Goal: Transaction & Acquisition: Book appointment/travel/reservation

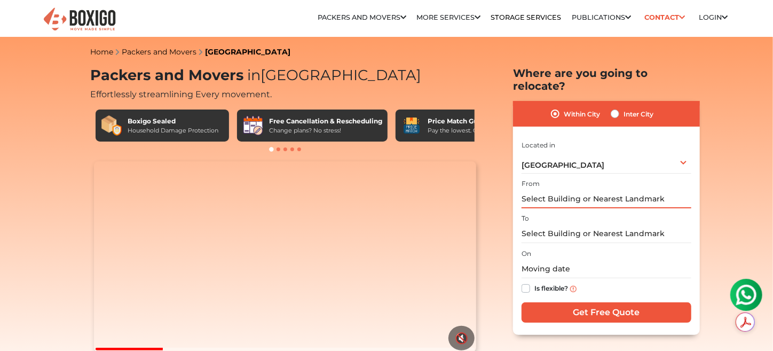
click at [574, 190] on input "text" at bounding box center [607, 199] width 170 height 19
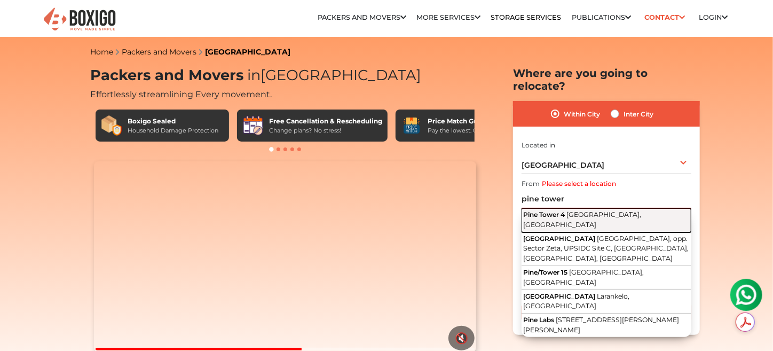
click at [572, 210] on span "[GEOGRAPHIC_DATA], [GEOGRAPHIC_DATA]" at bounding box center [582, 219] width 118 height 18
type input "[STREET_ADDRESS]"
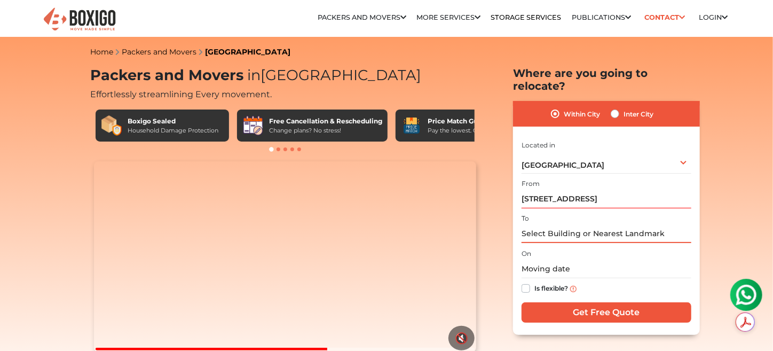
click at [562, 224] on input "text" at bounding box center [607, 233] width 170 height 19
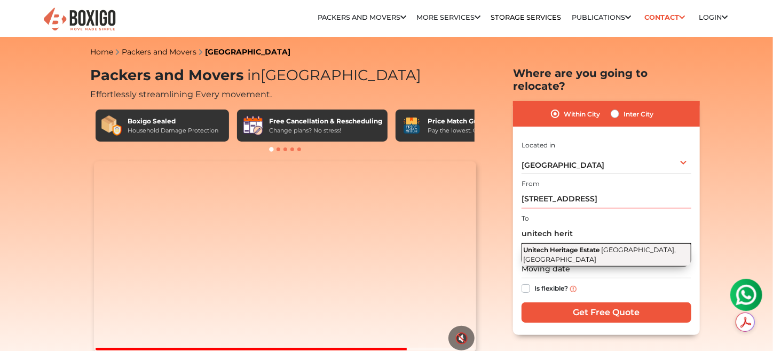
click at [558, 246] on span "Unitech Heritage Estate" at bounding box center [561, 250] width 76 height 8
type input "Unitech Heritage Estate, [GEOGRAPHIC_DATA], [GEOGRAPHIC_DATA]"
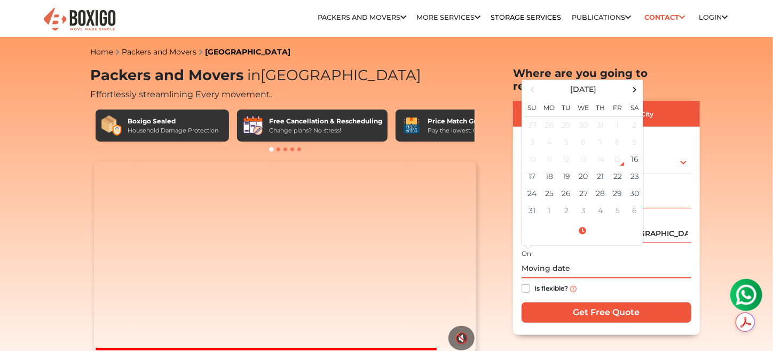
click at [527, 259] on input "text" at bounding box center [607, 268] width 170 height 19
click at [637, 82] on span at bounding box center [635, 89] width 14 height 14
click at [582, 116] on td "1" at bounding box center [583, 125] width 17 height 18
type input "[DATE] 12:00 AM"
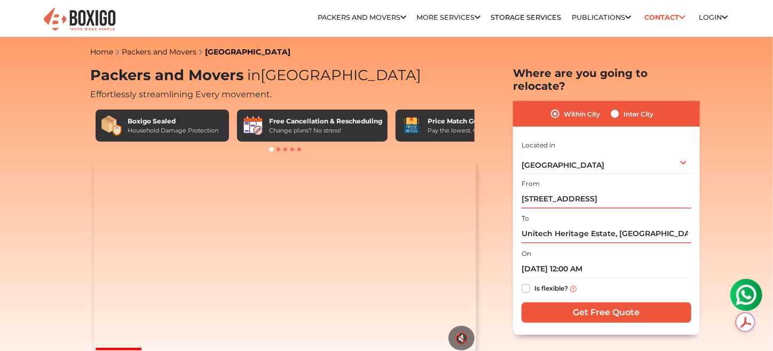
click at [534, 282] on label "Is flexible?" at bounding box center [551, 287] width 34 height 11
click at [522, 282] on input "Is flexible?" at bounding box center [526, 287] width 9 height 11
checkbox input "true"
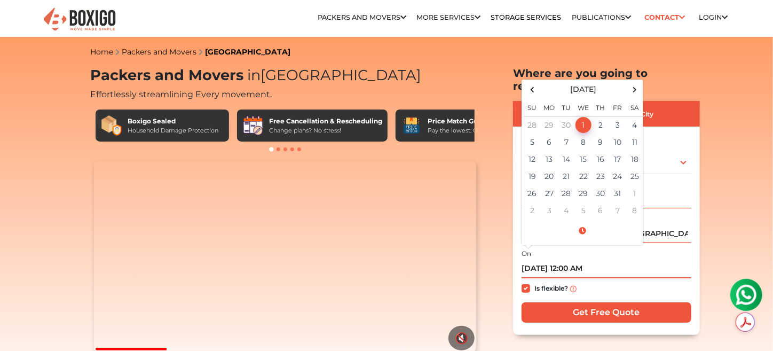
click at [579, 259] on input "[DATE] 12:00 AM" at bounding box center [607, 268] width 170 height 19
click at [570, 259] on input "[DATE] 12:00 AM" at bounding box center [607, 268] width 170 height 19
click at [570, 259] on input "[DATE] :090 AM" at bounding box center [607, 268] width 170 height 19
click at [564, 259] on input "[DATE] 12:00 AM" at bounding box center [607, 268] width 170 height 19
click at [570, 259] on input "[DATE] 12:00 AM" at bounding box center [607, 268] width 170 height 19
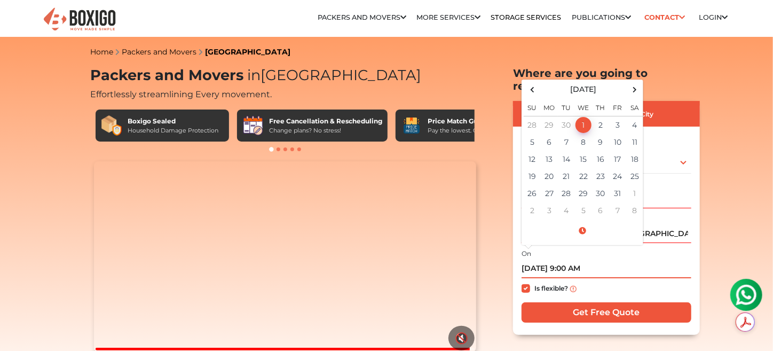
type input "[DATE] 9:00 AM"
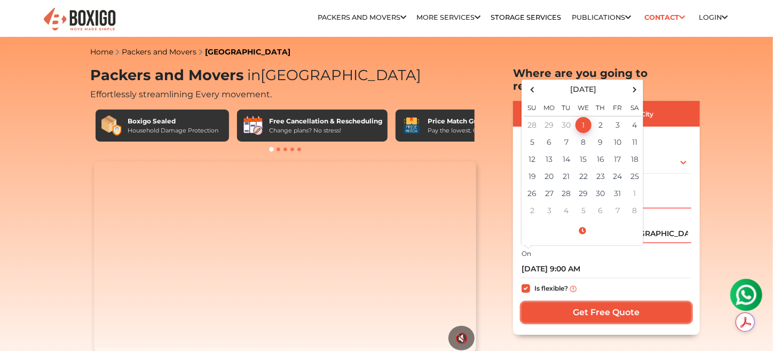
click at [557, 302] on input "Get Free Quote" at bounding box center [607, 312] width 170 height 20
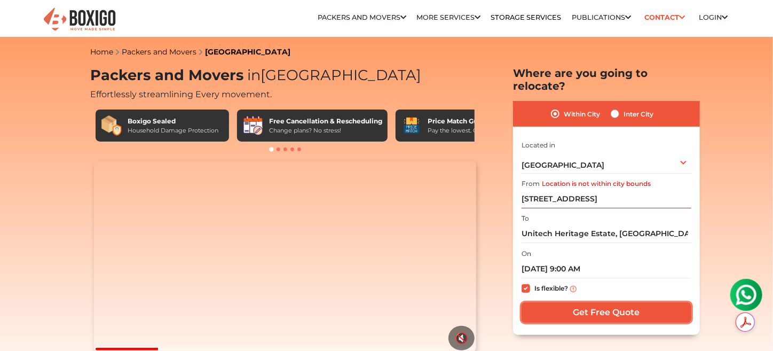
click at [599, 302] on input "Get Free Quote" at bounding box center [607, 312] width 170 height 20
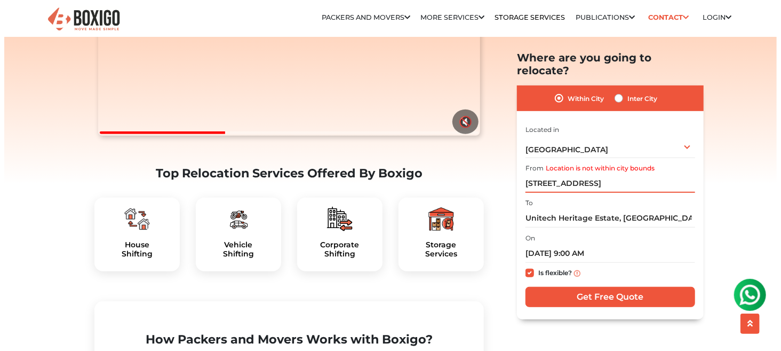
scroll to position [213, 0]
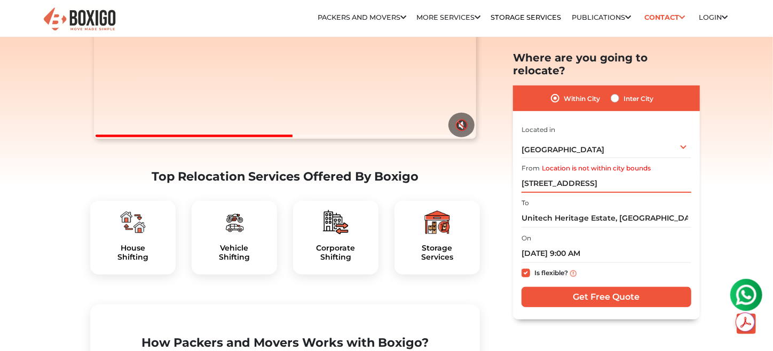
click at [670, 174] on input "[STREET_ADDRESS]" at bounding box center [607, 183] width 170 height 19
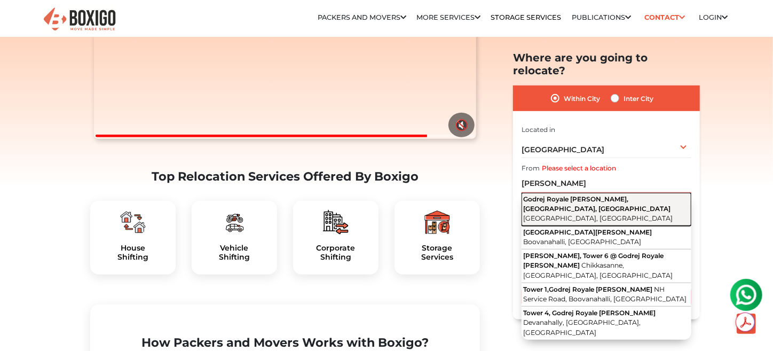
click at [598, 195] on span "Godrej Royale [PERSON_NAME], [GEOGRAPHIC_DATA], [GEOGRAPHIC_DATA]" at bounding box center [596, 204] width 147 height 18
type input "Godrej Royale [PERSON_NAME], [GEOGRAPHIC_DATA], [GEOGRAPHIC_DATA], [GEOGRAPHIC_…"
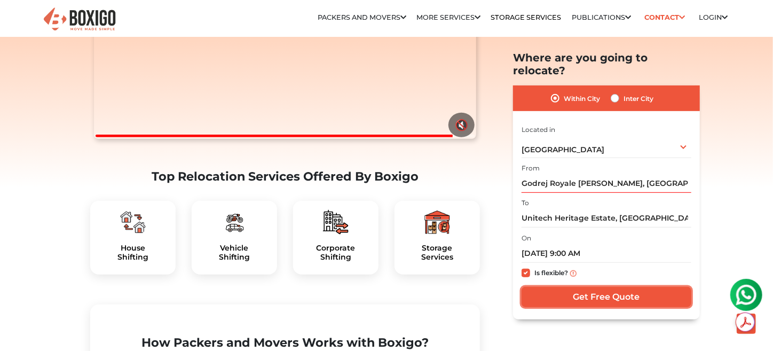
click at [550, 289] on input "Get Free Quote" at bounding box center [607, 297] width 170 height 20
